Goal: Information Seeking & Learning: Learn about a topic

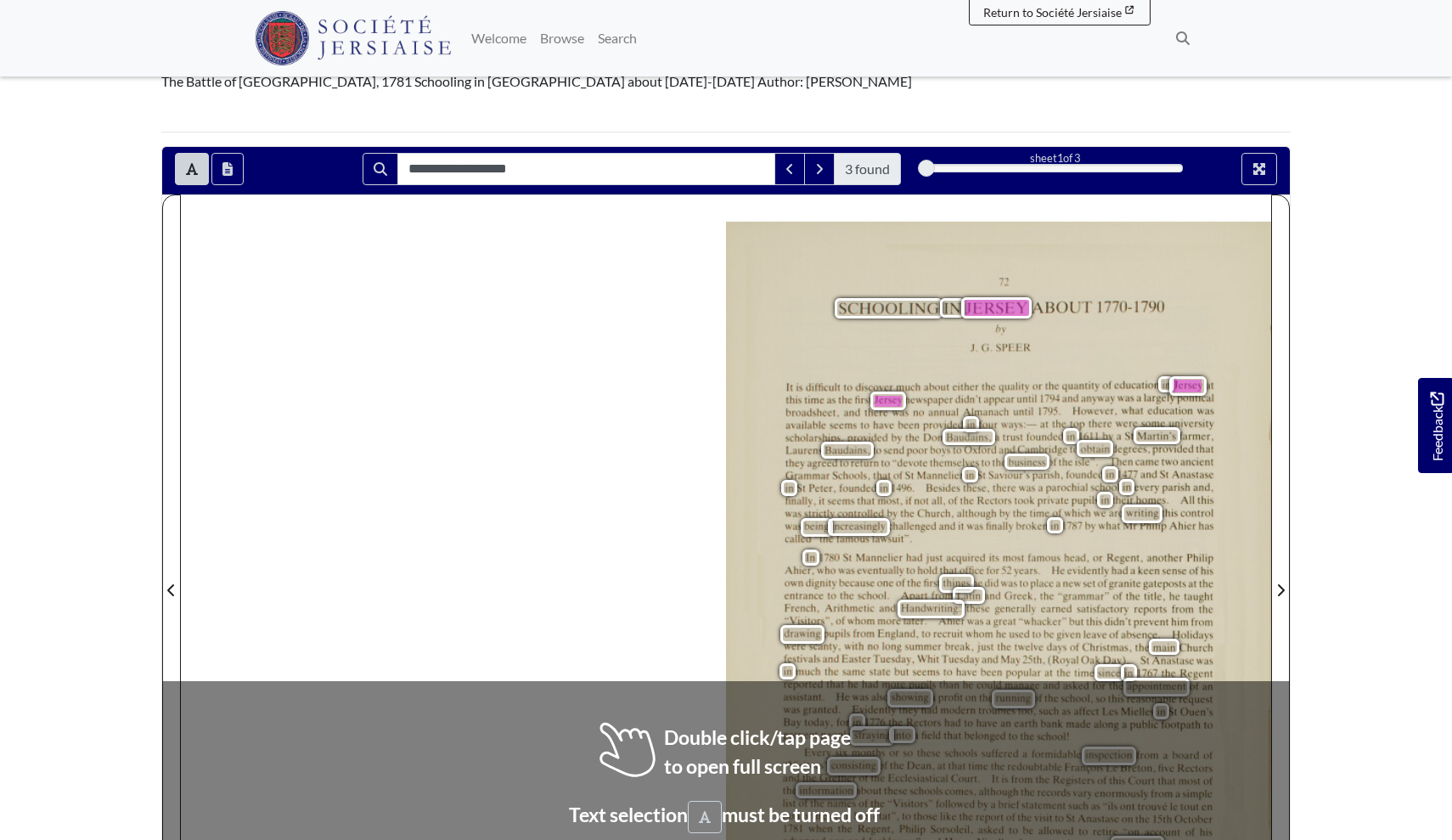
scroll to position [210, 0]
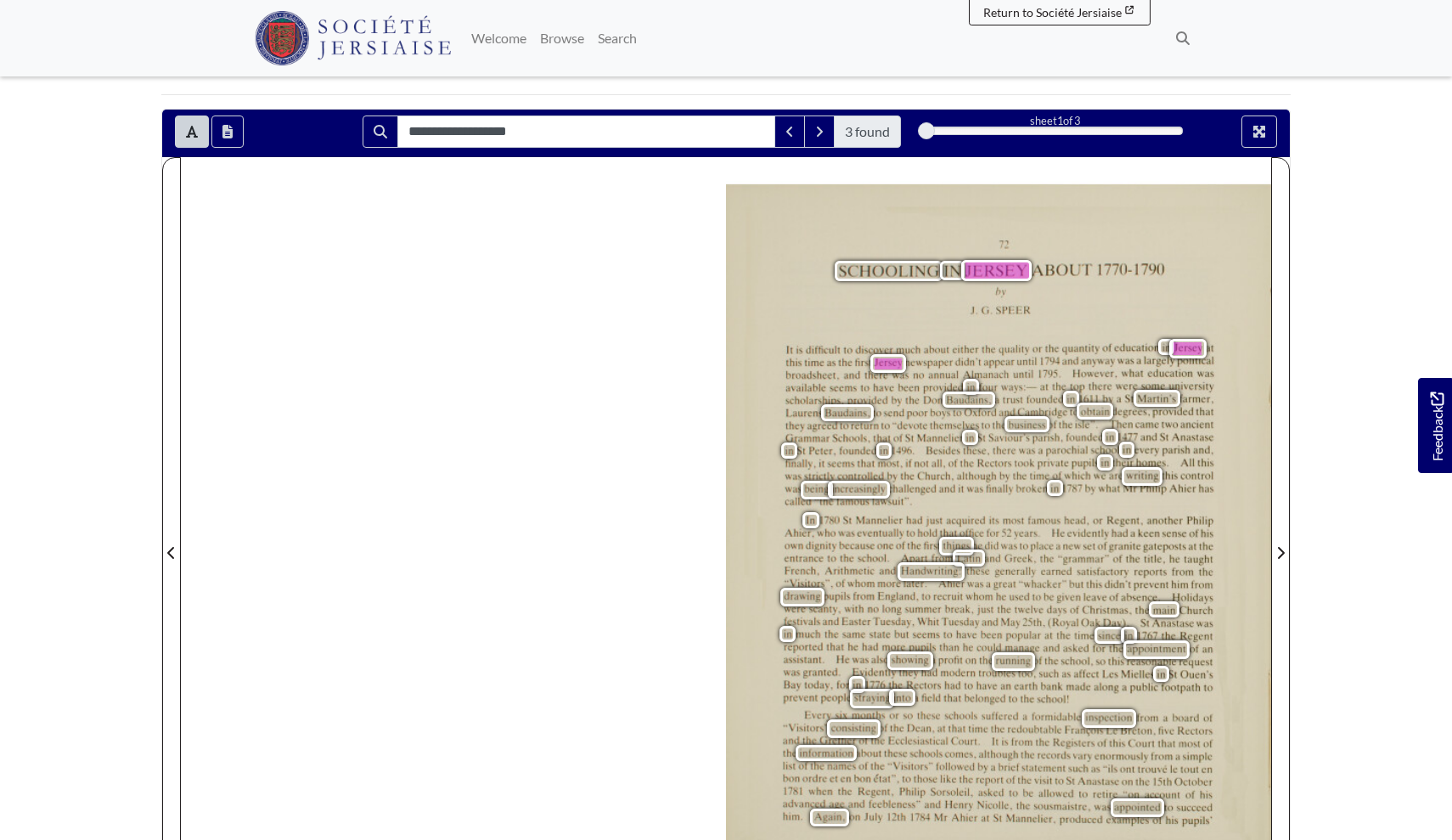
click at [851, 262] on span "SCHOOLING" at bounding box center [886, 272] width 94 height 19
click at [859, 298] on div "73 SCHOOLING IN [GEOGRAPHIC_DATA] ABOUT [DATE]-[DATE] by JlG.[PERSON_NAME] It i…" at bounding box center [999, 556] width 545 height 744
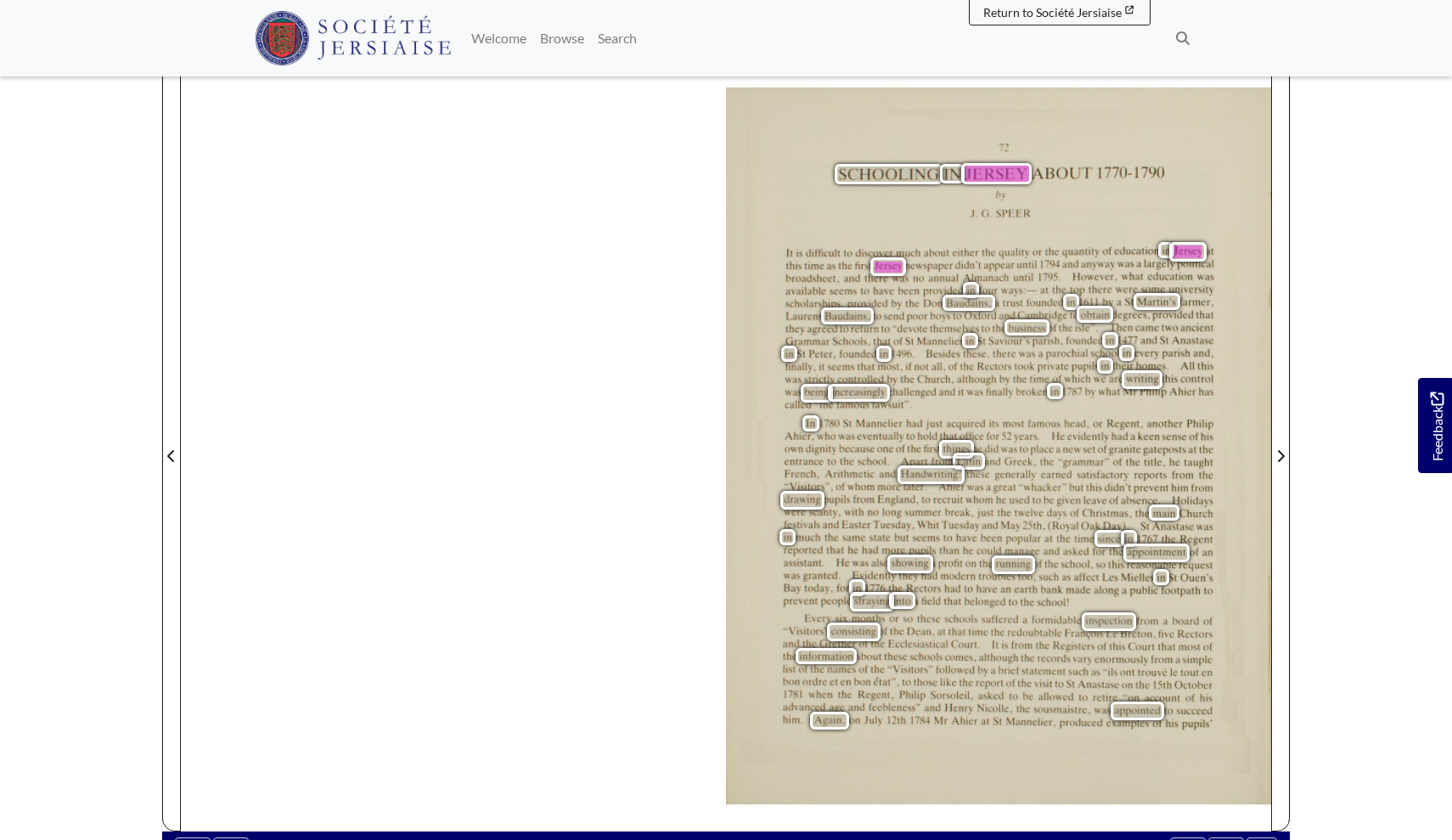
scroll to position [306, 0]
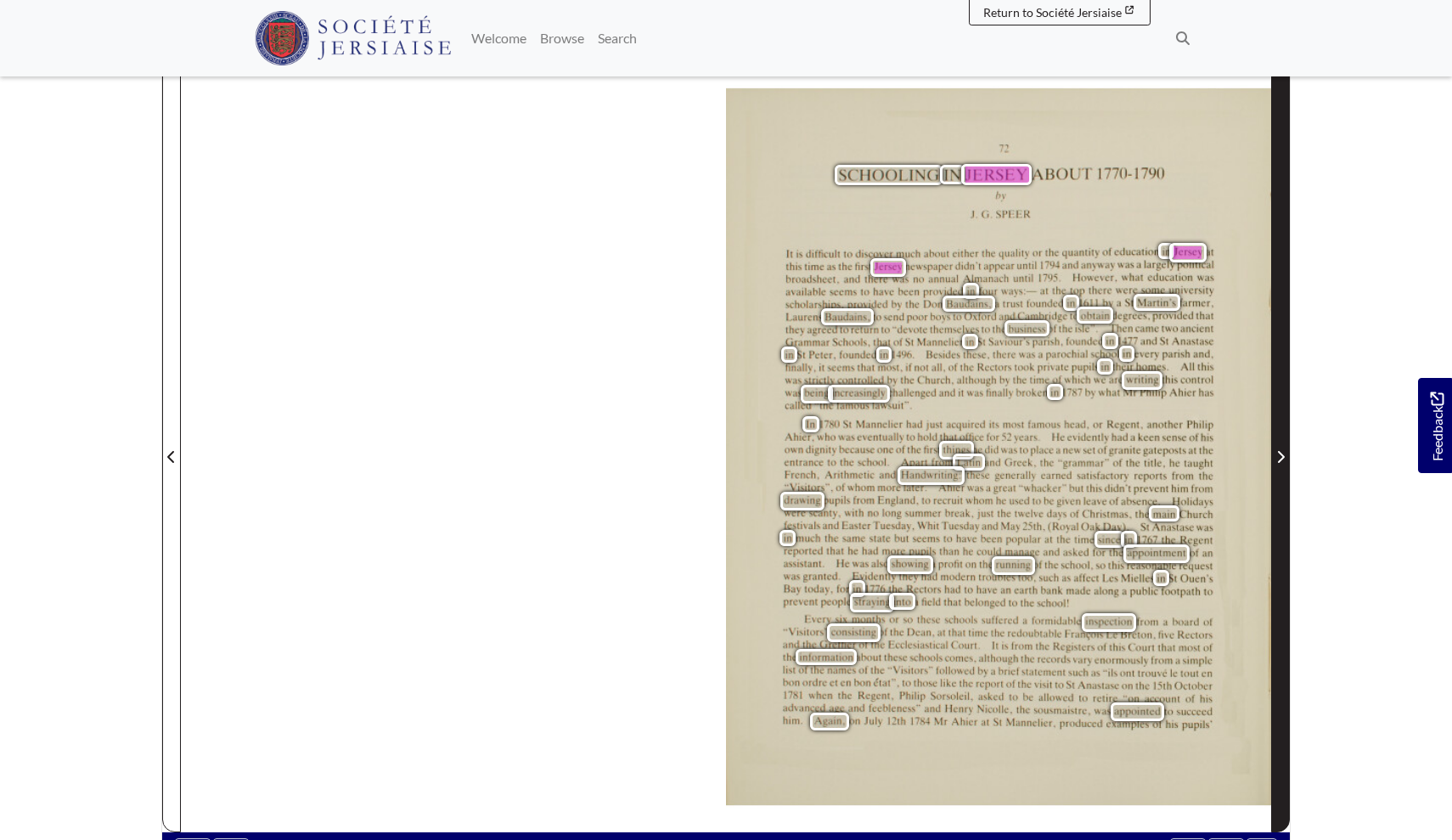
click at [1279, 447] on span "Next Page" at bounding box center [1280, 457] width 17 height 20
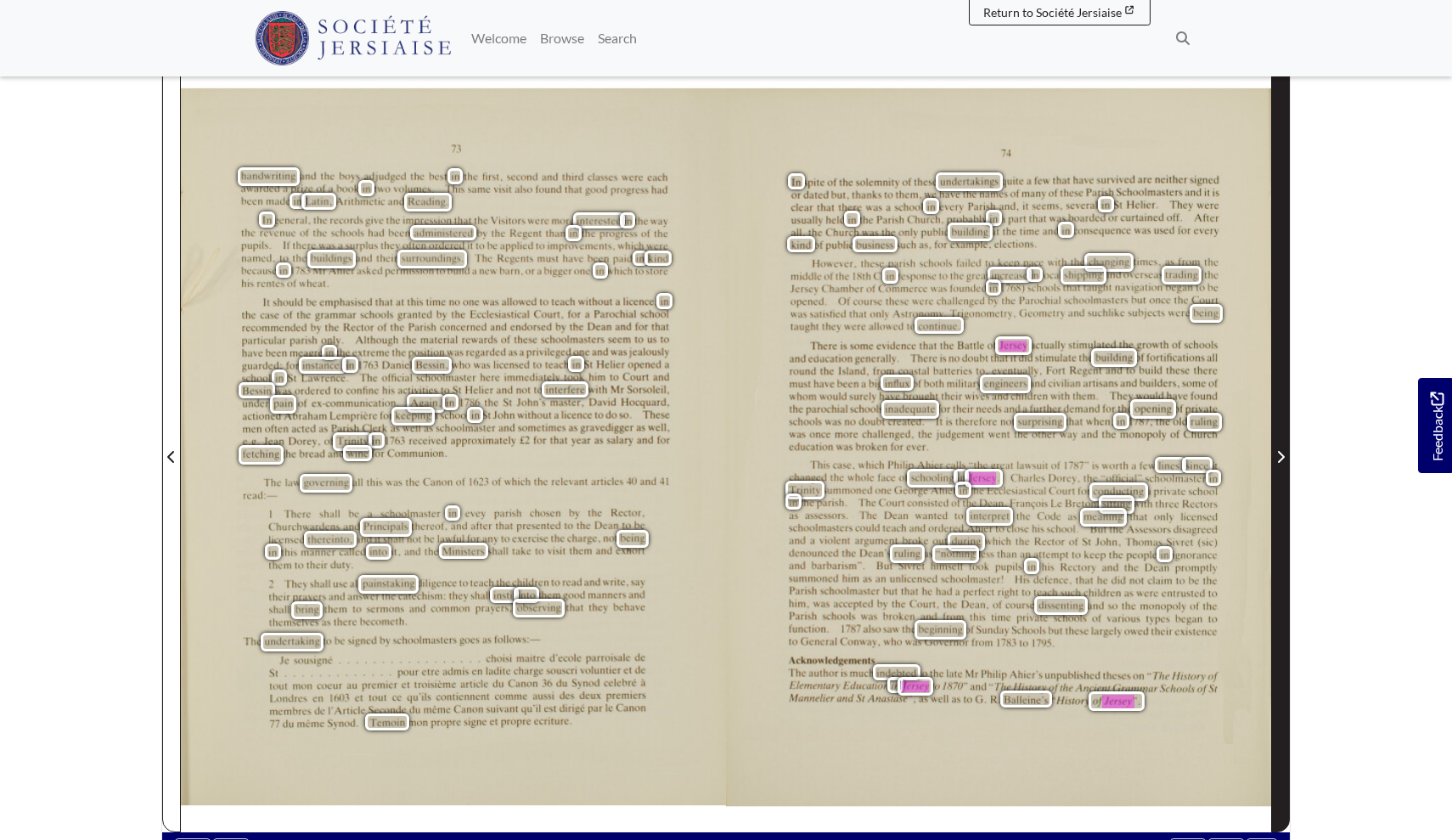
click at [1279, 451] on icon "Next Page" at bounding box center [1282, 458] width 7 height 12
click at [1281, 451] on icon "Next Page" at bounding box center [1281, 458] width 9 height 14
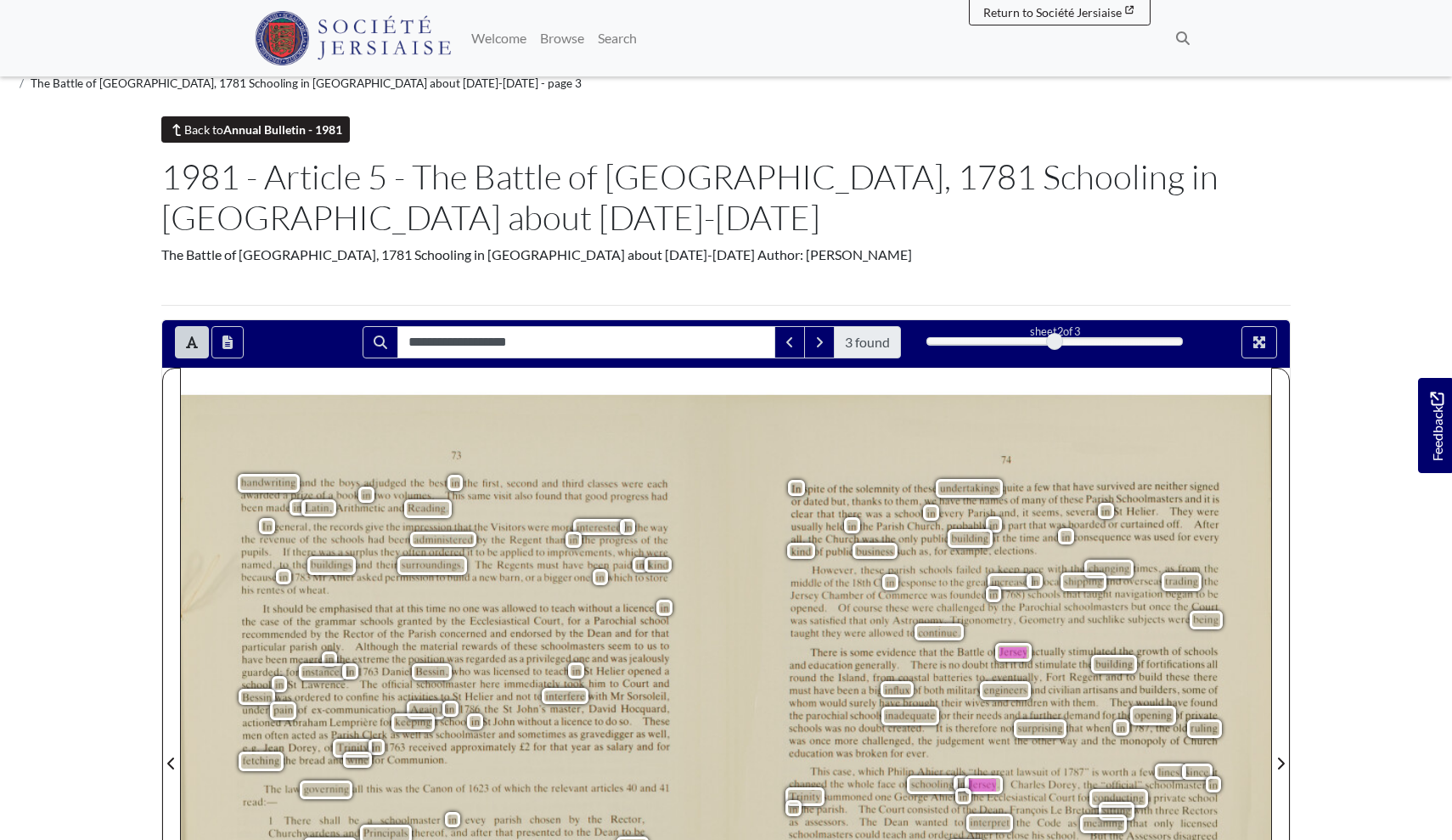
click at [279, 122] on strong "Annual Bulletin - 1981" at bounding box center [283, 129] width 119 height 15
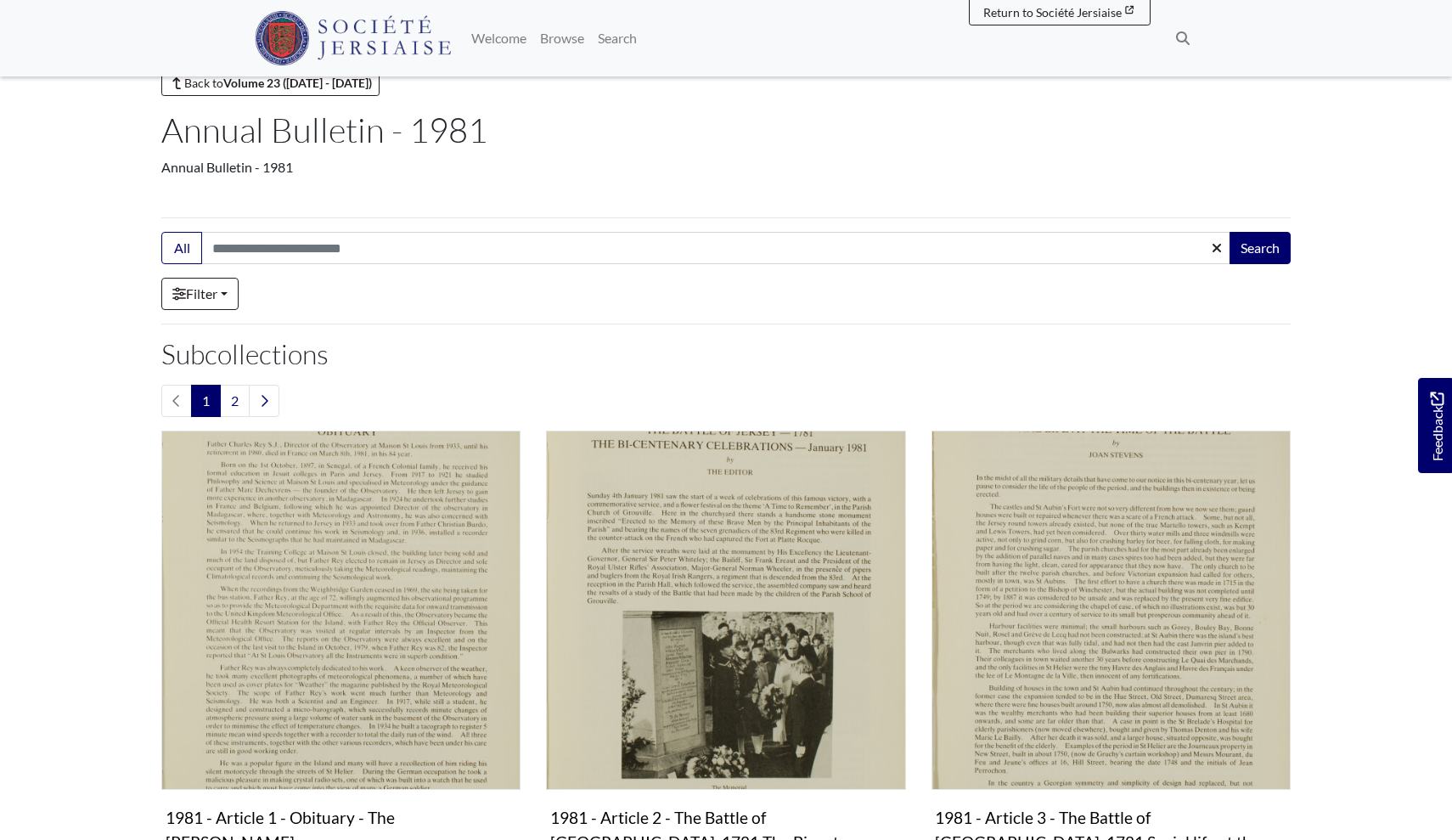
click at [349, 402] on ul "1 2" at bounding box center [726, 401] width 1130 height 32
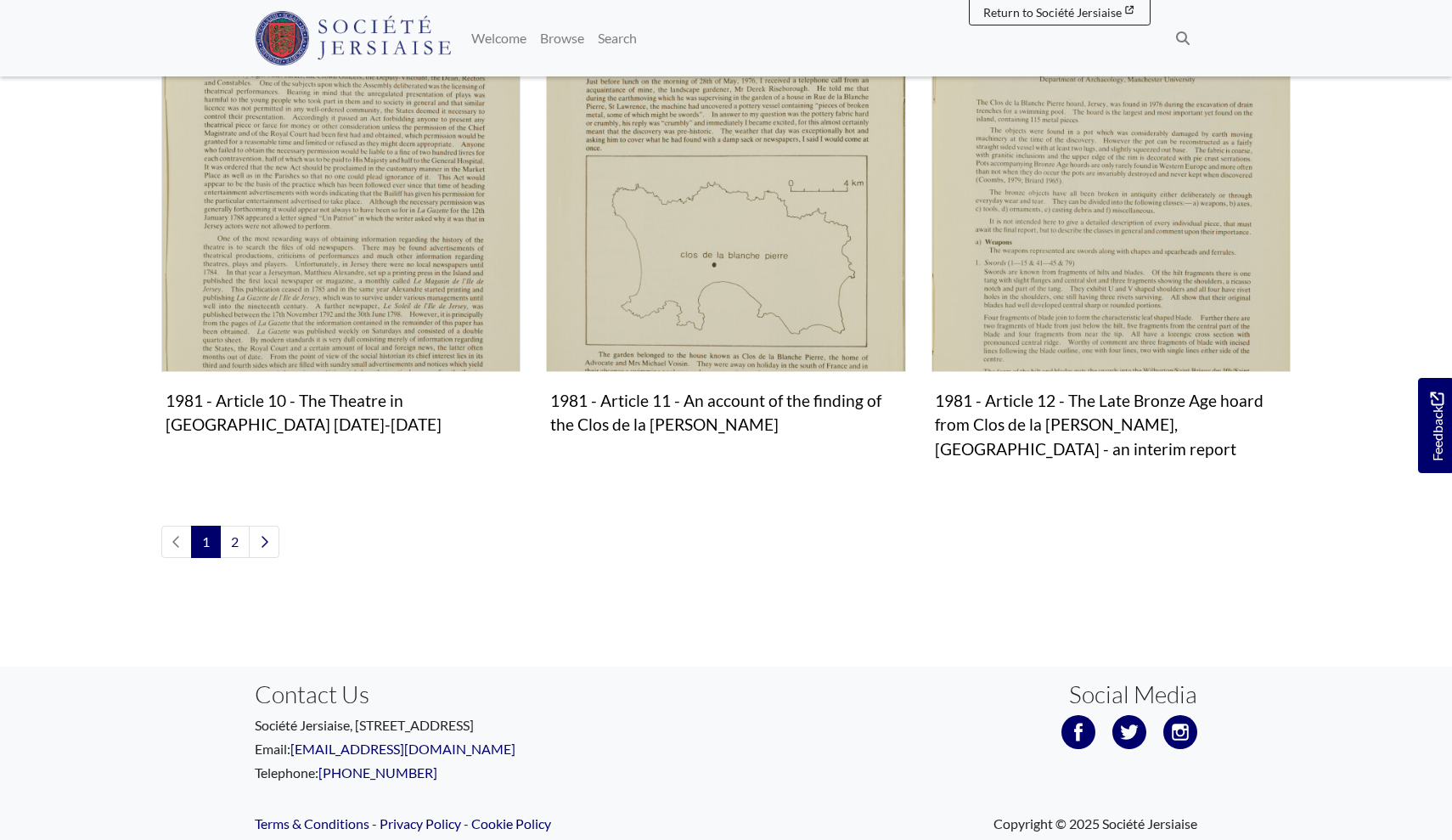
scroll to position [1947, 0]
click at [234, 527] on link "2" at bounding box center [235, 542] width 30 height 32
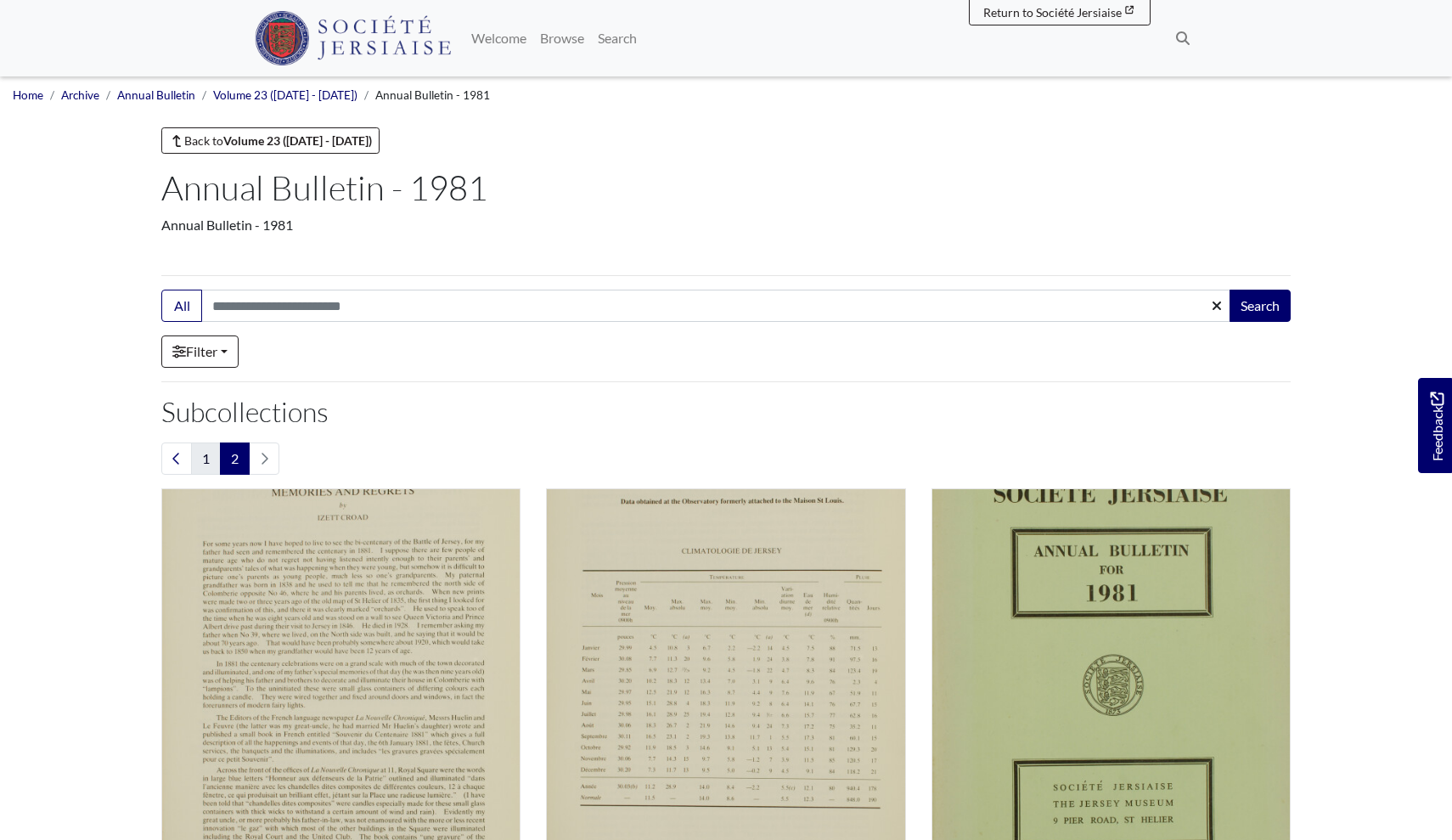
click at [203, 459] on link "1" at bounding box center [206, 458] width 30 height 32
